Goal: Information Seeking & Learning: Find specific fact

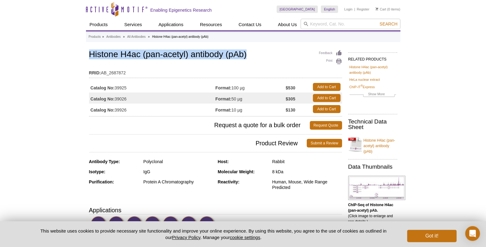
drag, startPoint x: 88, startPoint y: 63, endPoint x: 97, endPoint y: 62, distance: 8.3
click at [97, 62] on div "Feedback Print Histone H4ac (pan-acetyl) antibody (pAb) RRID: AB_2687872 Catalo…" at bounding box center [215, 83] width 253 height 68
drag, startPoint x: 89, startPoint y: 56, endPoint x: 264, endPoint y: 59, distance: 174.7
click at [264, 59] on h1 "Histone H4ac (pan-acetyl) antibody (pAb)" at bounding box center [215, 55] width 253 height 10
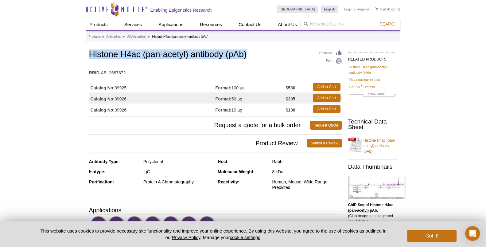
copy h1 "Histone H4ac (pan-acetyl) antibody (pAb)"
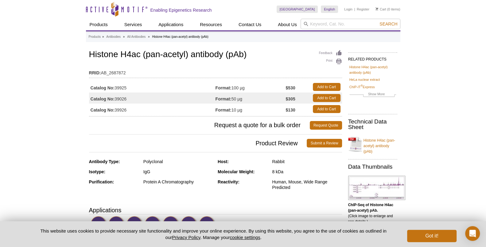
click at [120, 98] on td "Catalog No: 39026" at bounding box center [152, 97] width 126 height 11
drag, startPoint x: 115, startPoint y: 99, endPoint x: 142, endPoint y: 98, distance: 27.0
click at [142, 98] on td "Catalog No: 39026" at bounding box center [152, 97] width 126 height 11
copy td "39026"
drag, startPoint x: 286, startPoint y: 97, endPoint x: 304, endPoint y: 97, distance: 17.5
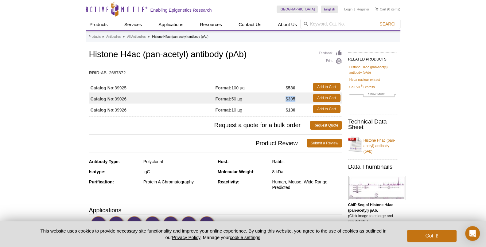
click at [304, 97] on td "$305" at bounding box center [298, 97] width 24 height 11
copy strong "$305"
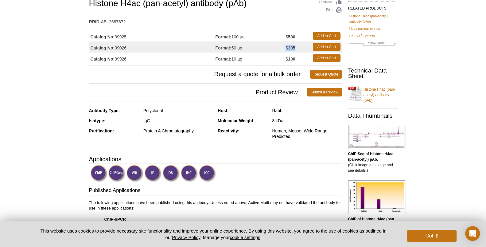
scroll to position [46, 0]
